Goal: Task Accomplishment & Management: Manage account settings

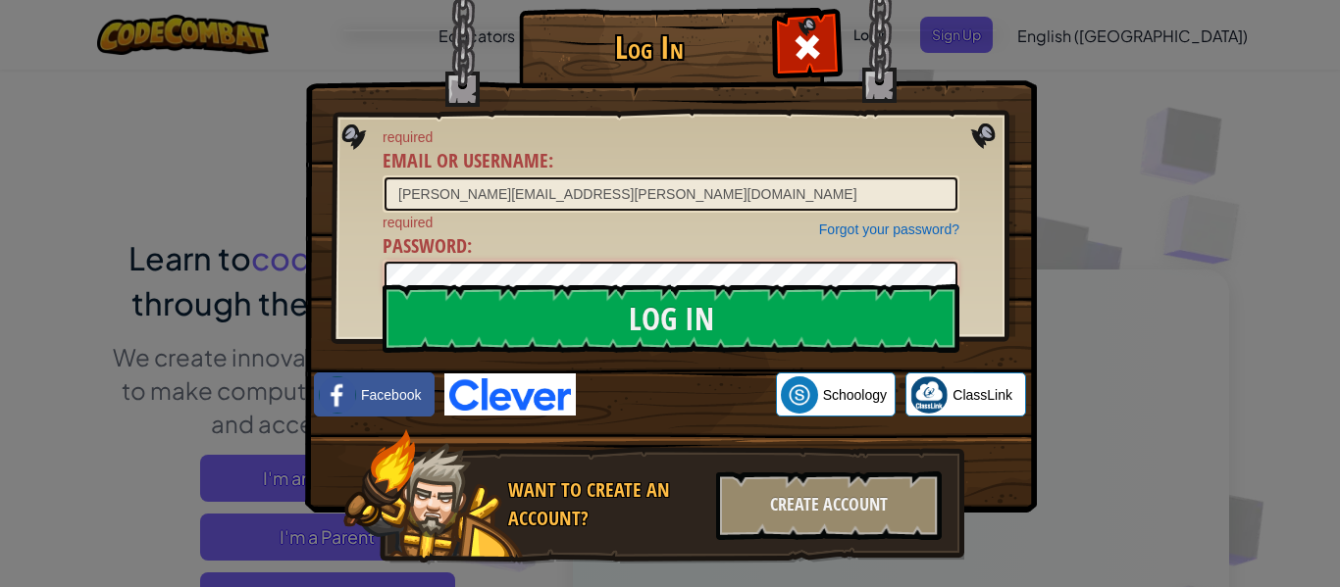
click at [382, 284] on input "Log In" at bounding box center [670, 318] width 577 height 69
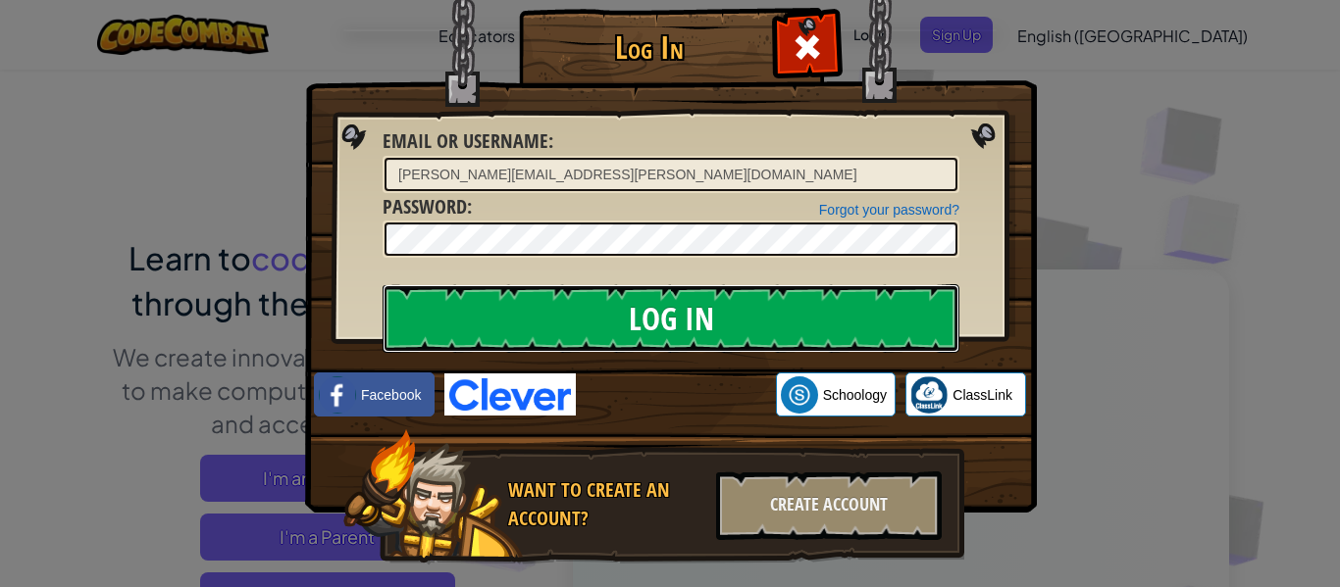
click at [853, 321] on input "Log In" at bounding box center [670, 318] width 577 height 69
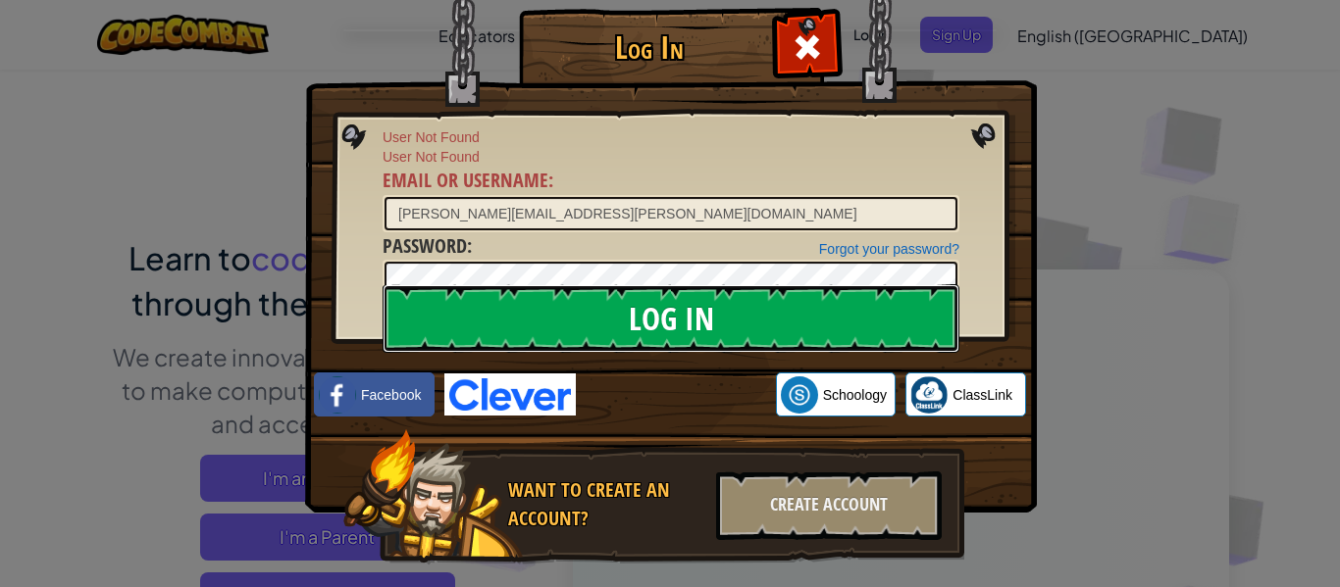
click at [864, 340] on input "Log In" at bounding box center [670, 318] width 577 height 69
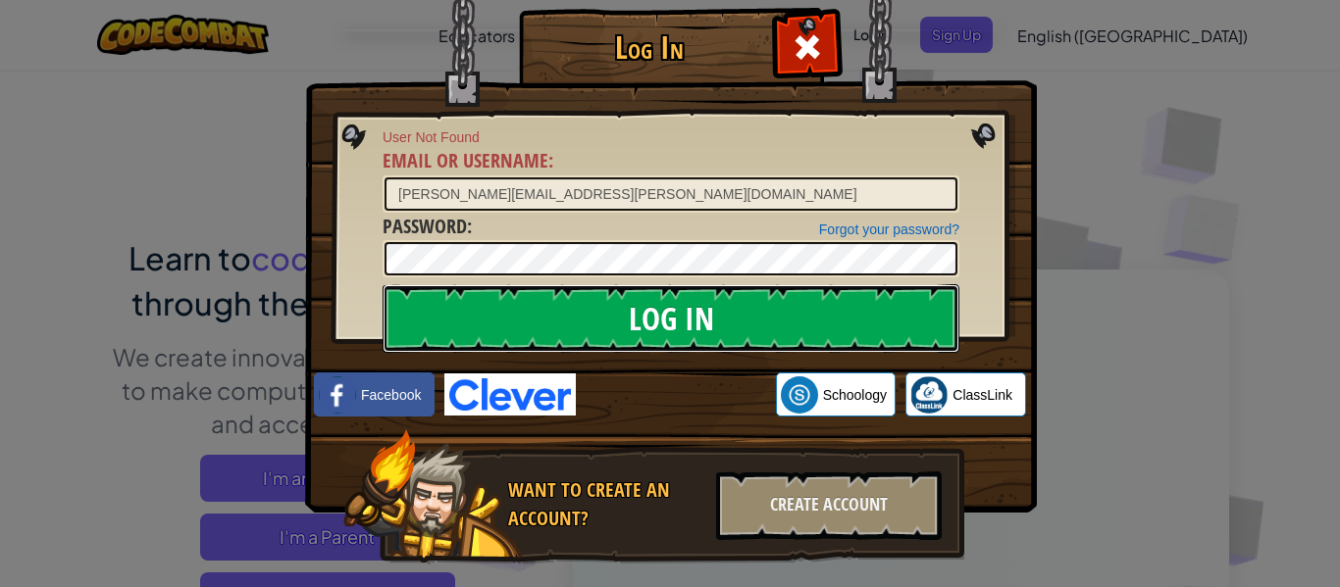
click at [823, 338] on input "Log In" at bounding box center [670, 318] width 577 height 69
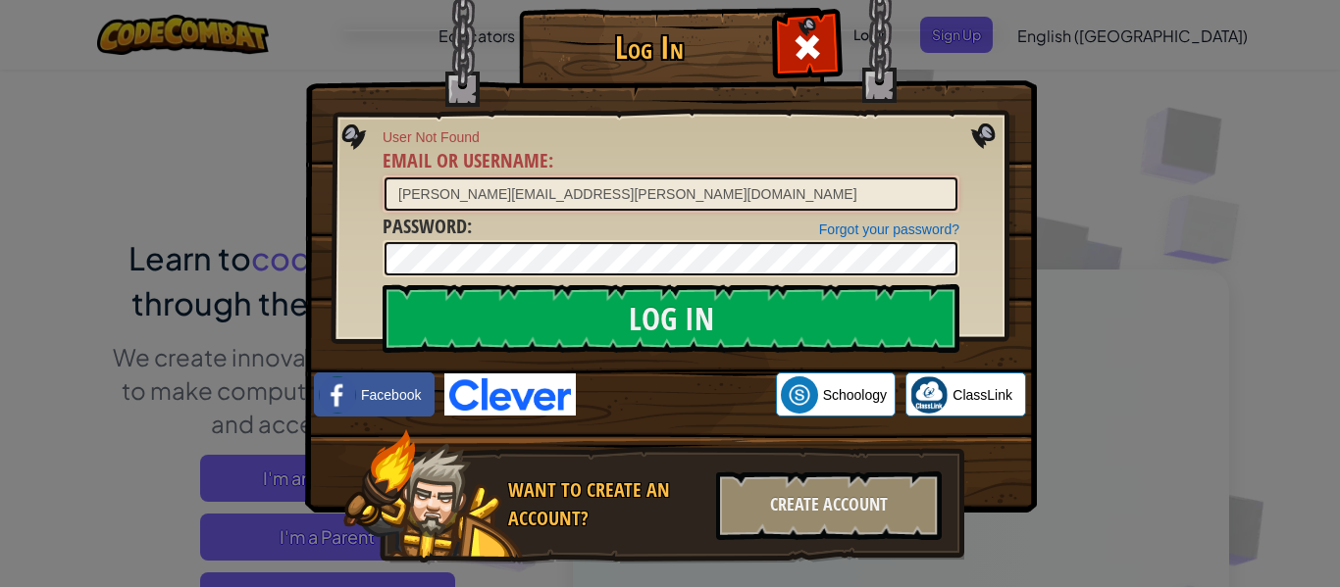
click at [706, 193] on input "[PERSON_NAME][EMAIL_ADDRESS][PERSON_NAME][DOMAIN_NAME]" at bounding box center [670, 194] width 573 height 33
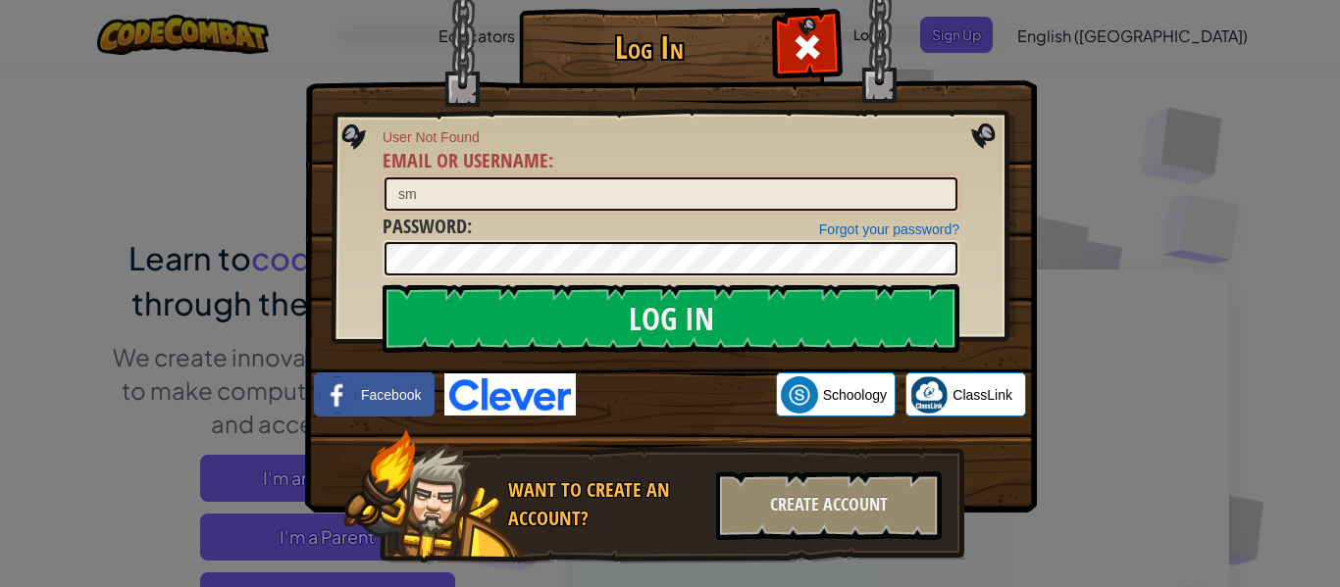
type input "s"
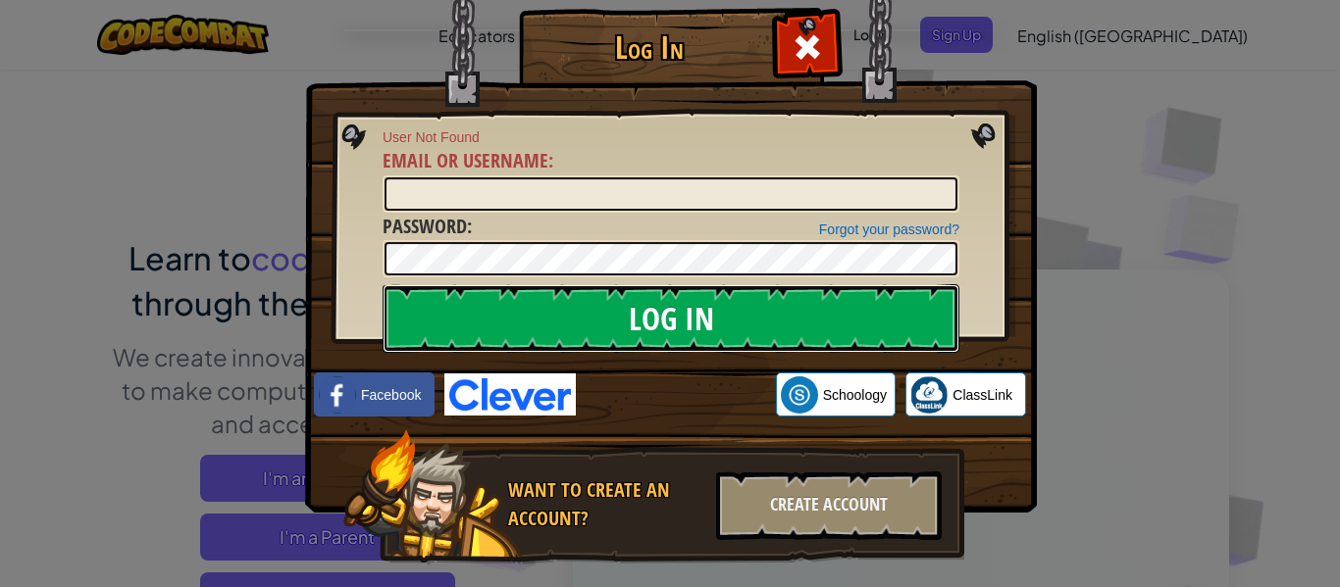
click at [894, 329] on input "Log In" at bounding box center [670, 318] width 577 height 69
click at [864, 339] on input "Log In" at bounding box center [670, 318] width 577 height 69
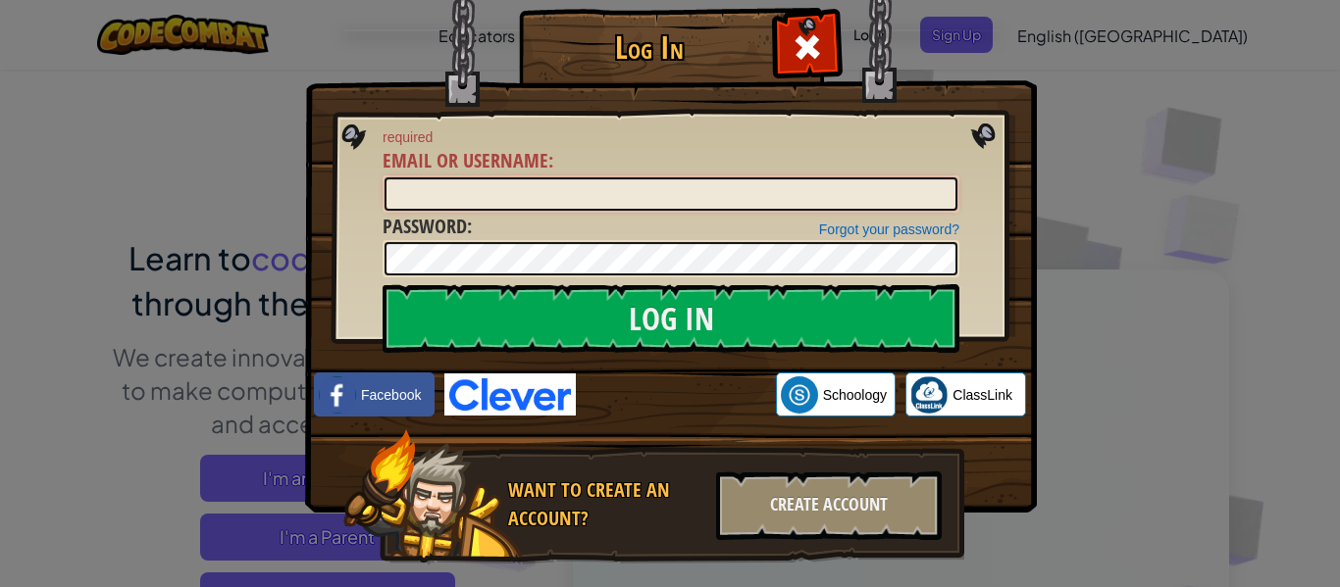
click at [435, 193] on input "Email or Username :" at bounding box center [670, 194] width 573 height 33
click at [415, 192] on input "Email or Username :" at bounding box center [670, 194] width 573 height 33
type input "smithn4"
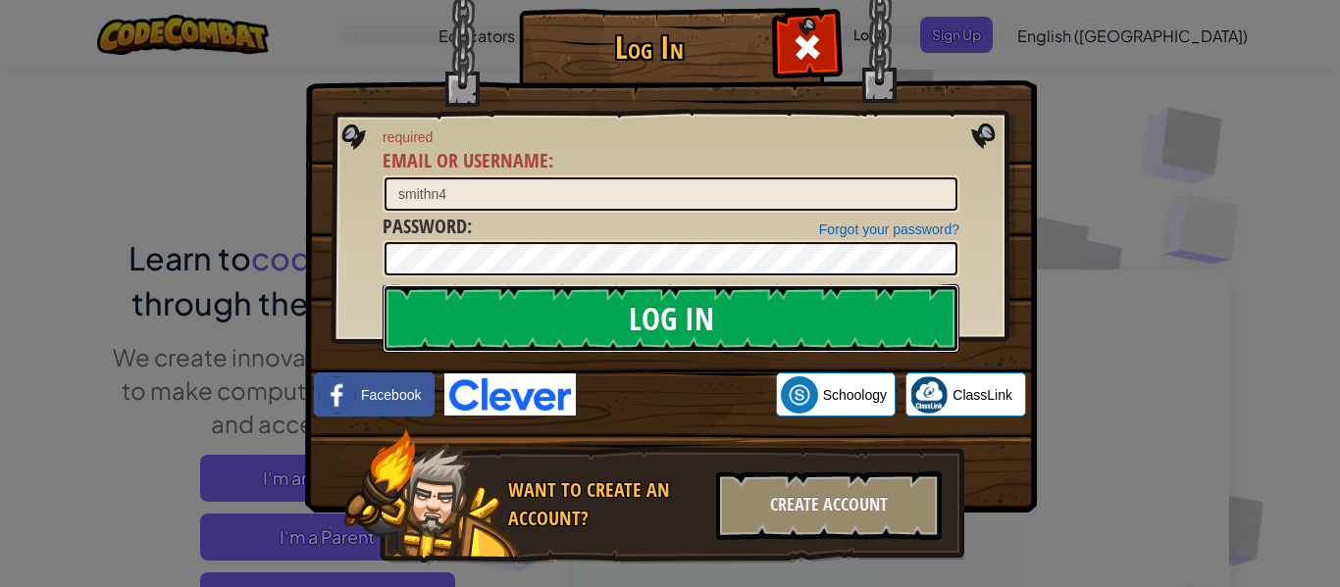
click at [830, 284] on input "Log In" at bounding box center [670, 318] width 577 height 69
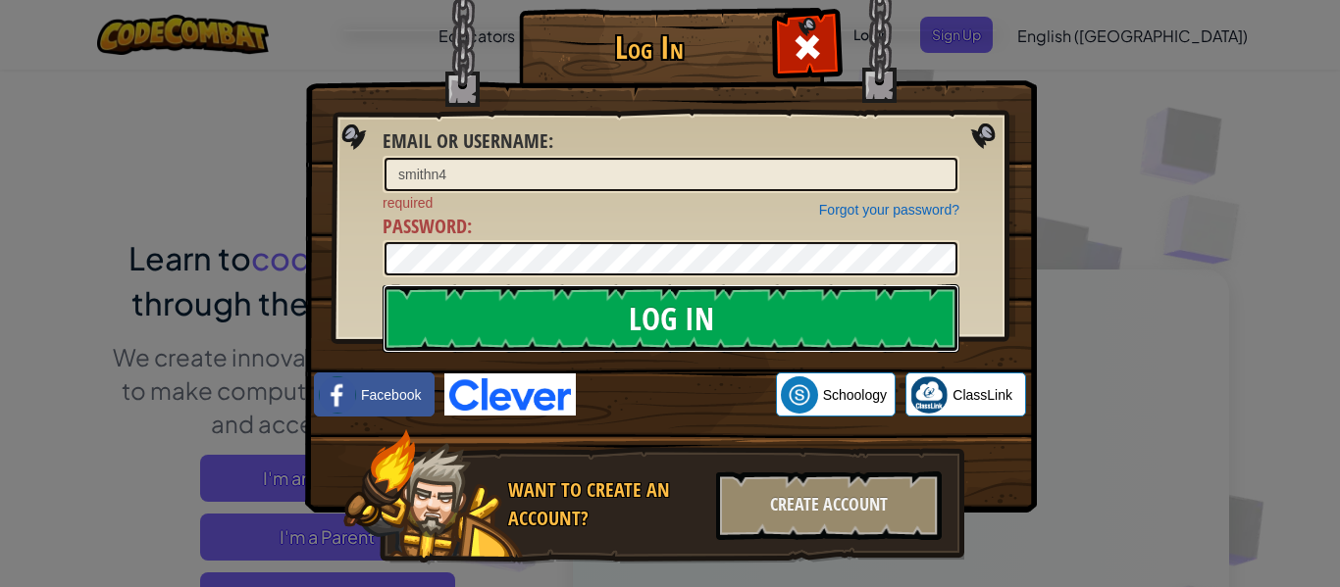
click at [747, 309] on input "Log In" at bounding box center [670, 318] width 577 height 69
click at [714, 327] on input "Log In" at bounding box center [670, 318] width 577 height 69
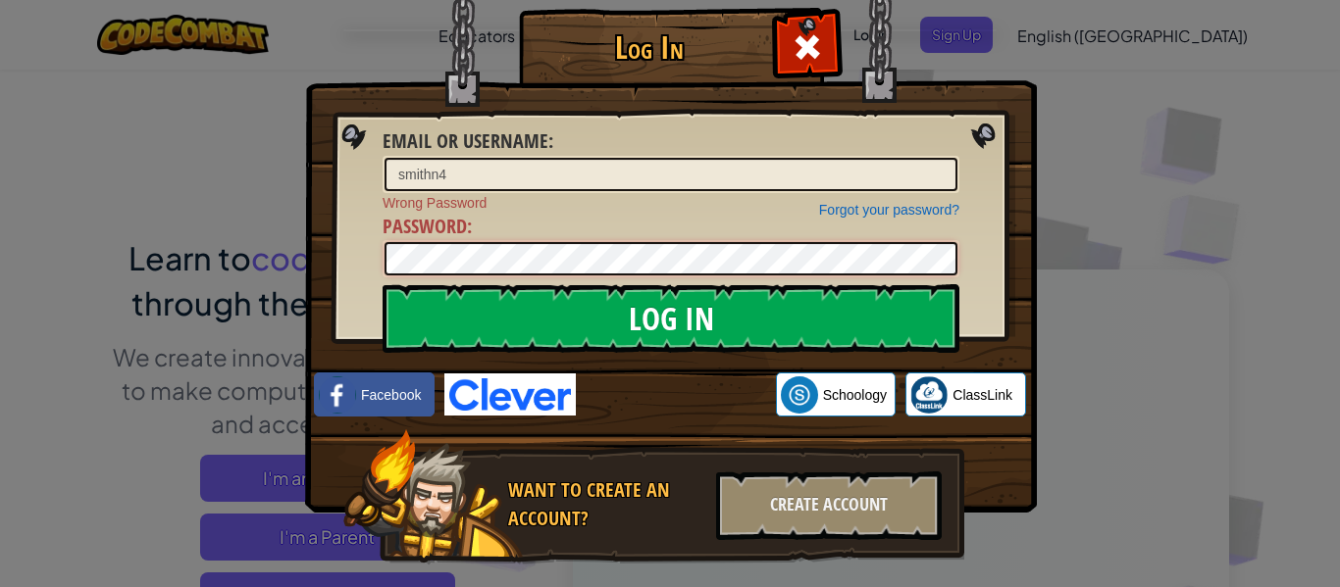
click at [382, 284] on input "Log In" at bounding box center [670, 318] width 577 height 69
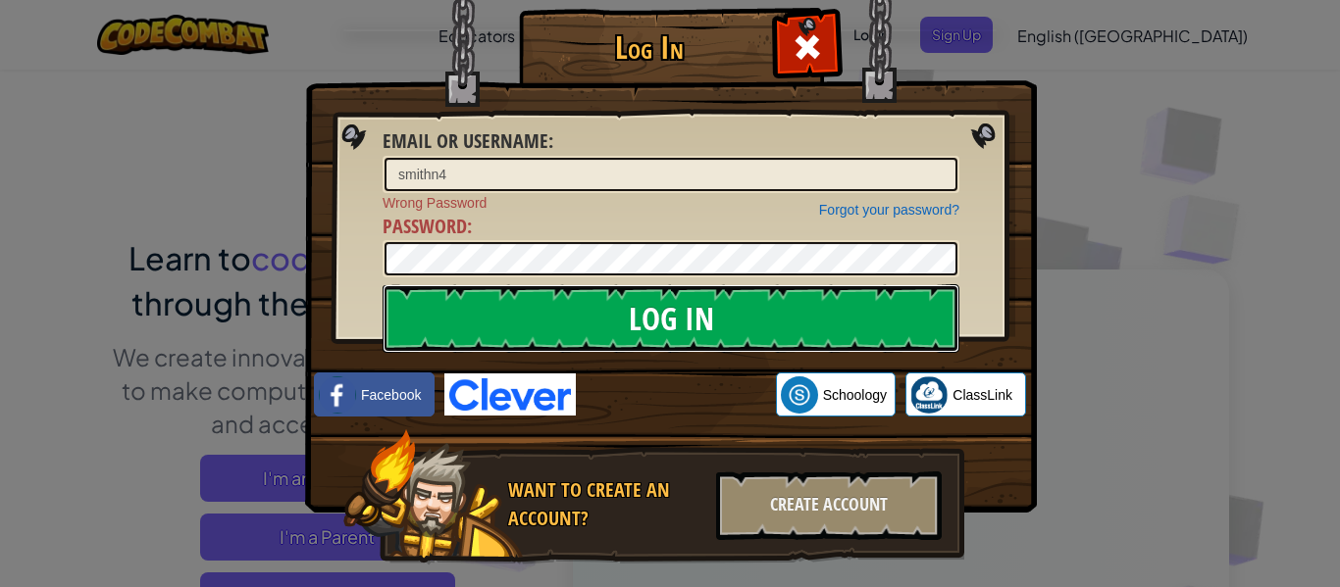
click at [731, 319] on input "Log In" at bounding box center [670, 318] width 577 height 69
click at [876, 349] on input "Log In" at bounding box center [670, 318] width 577 height 69
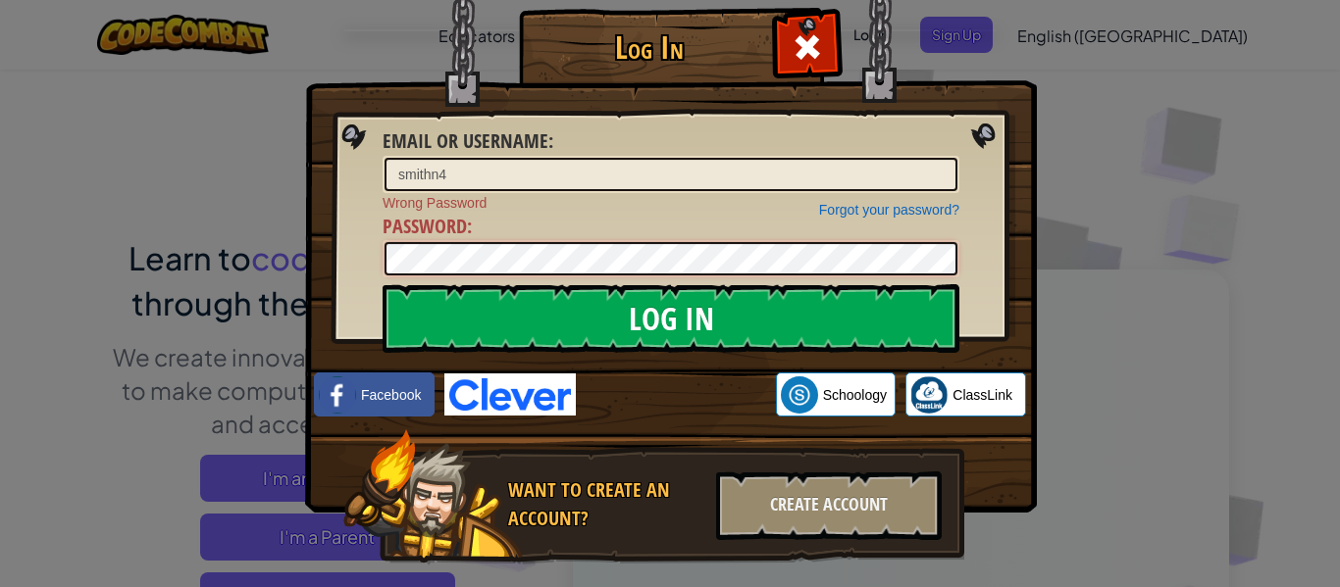
click at [382, 284] on input "Log In" at bounding box center [670, 318] width 577 height 69
click at [823, 52] on div at bounding box center [807, 45] width 62 height 62
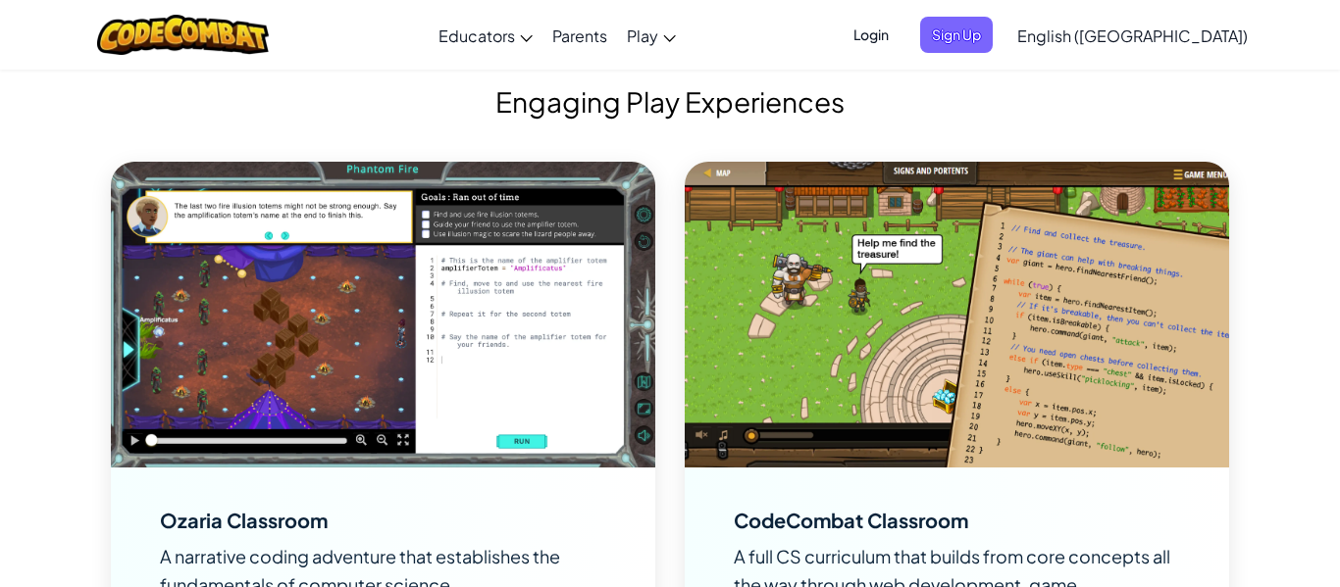
scroll to position [2455, 0]
